Goal: Navigation & Orientation: Understand site structure

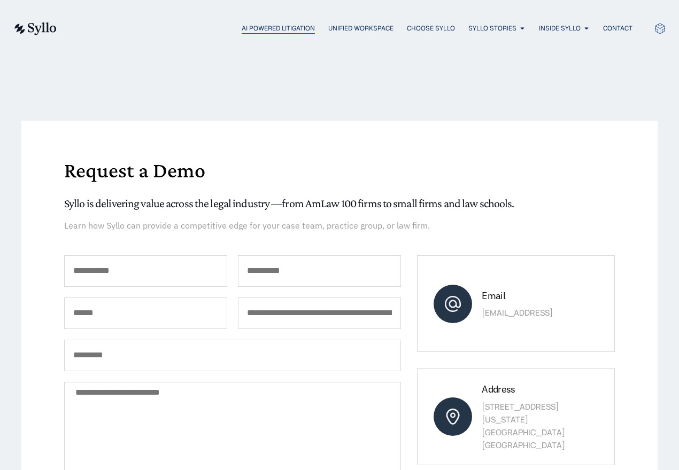
click at [257, 27] on span "AI Powered Litigation" at bounding box center [278, 29] width 73 height 10
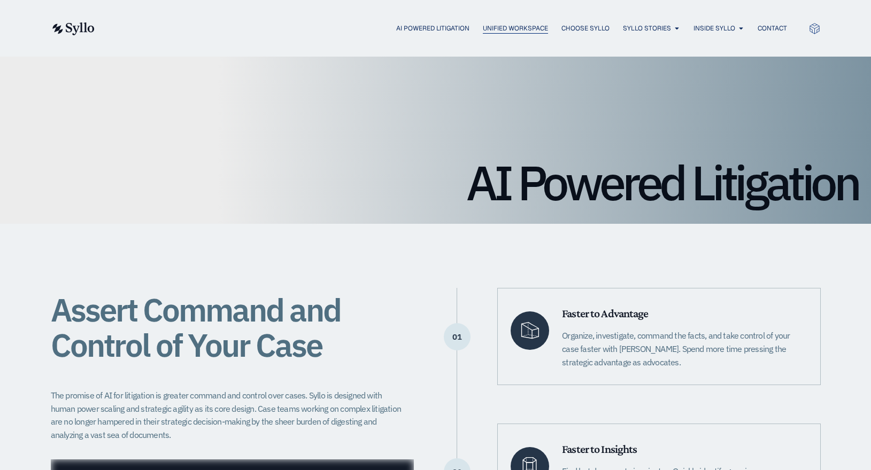
click at [501, 28] on span "Unified Workspace" at bounding box center [515, 29] width 65 height 10
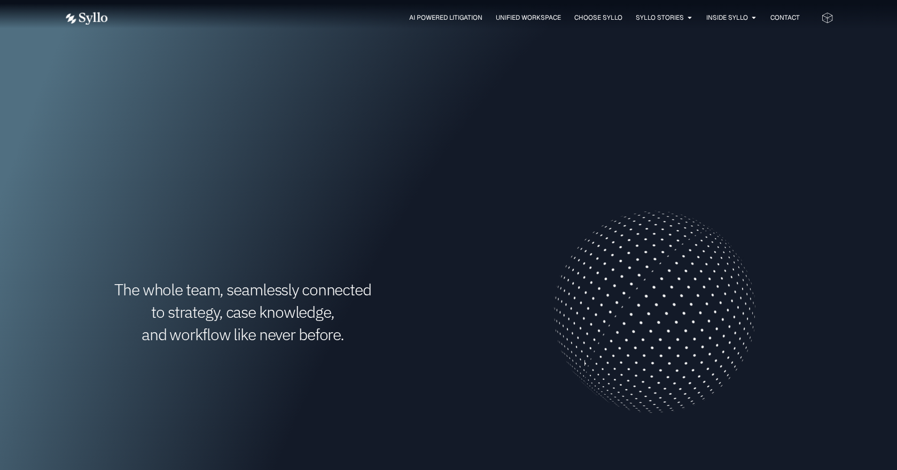
scroll to position [267, 0]
